Goal: Information Seeking & Learning: Understand process/instructions

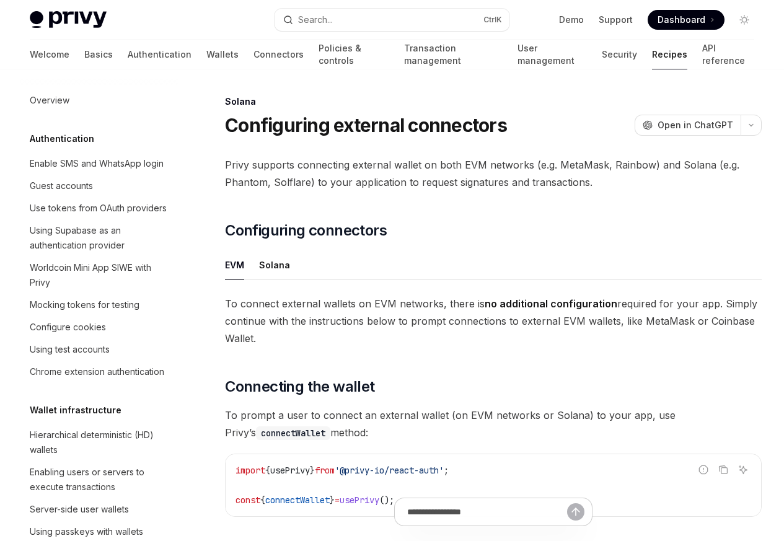
scroll to position [1986, 0]
